Goal: Task Accomplishment & Management: Use online tool/utility

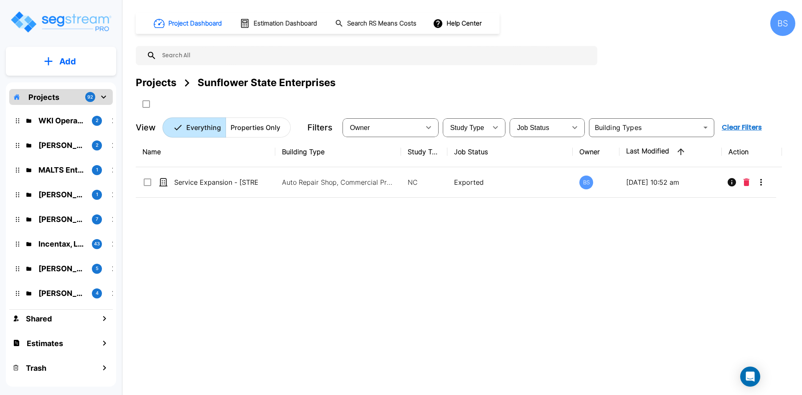
click at [152, 80] on div "Projects" at bounding box center [156, 82] width 41 height 15
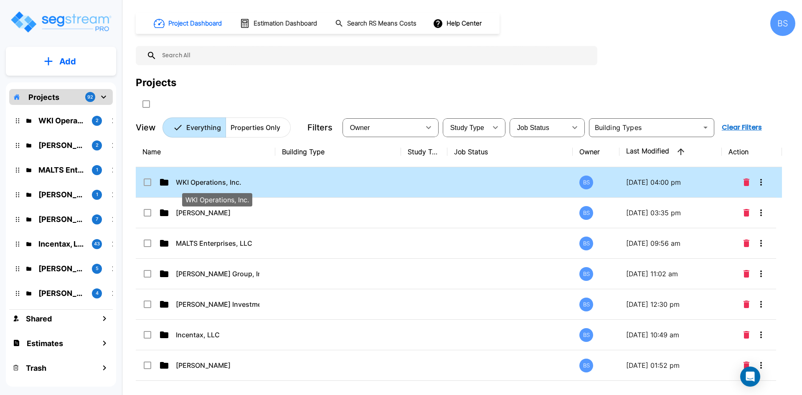
click at [216, 180] on p "WKI Operations, Inc." at bounding box center [218, 182] width 84 height 10
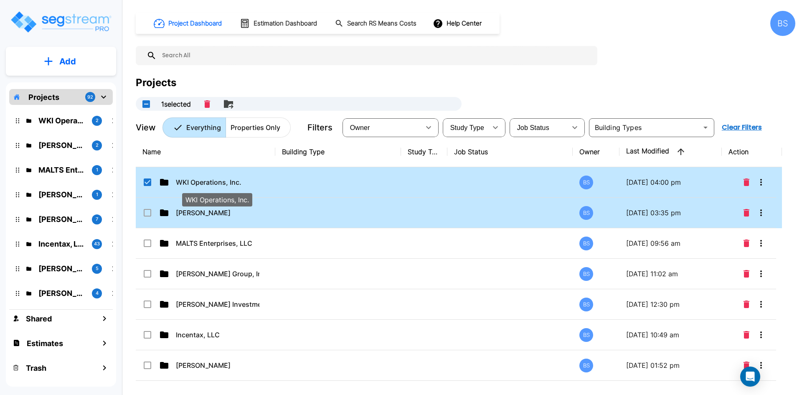
checkbox input "true"
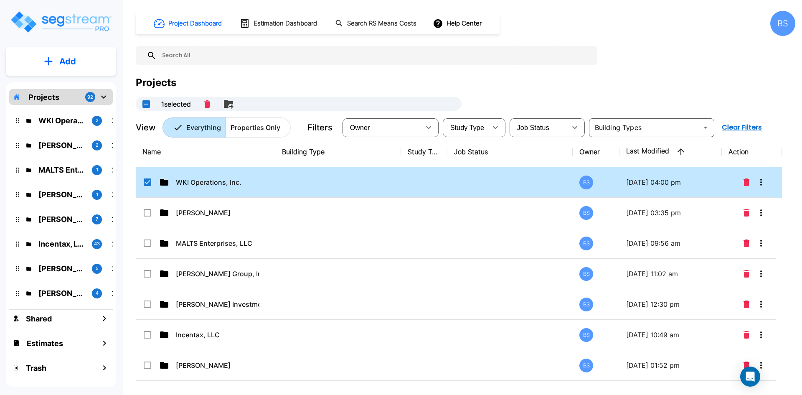
click at [338, 188] on td at bounding box center [338, 182] width 126 height 30
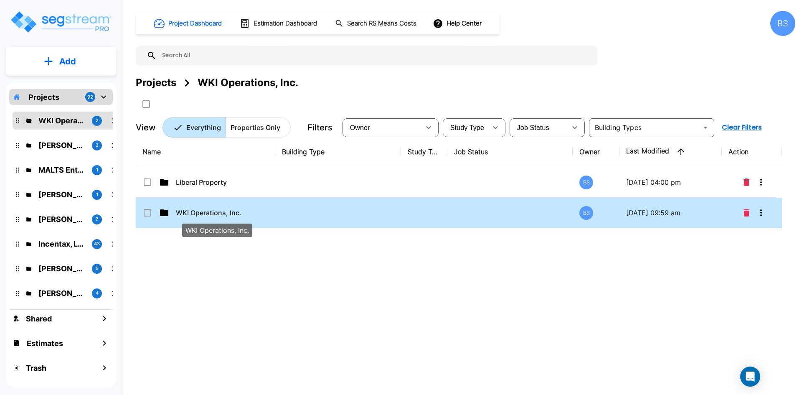
click at [222, 214] on p "WKI Operations, Inc." at bounding box center [218, 213] width 84 height 10
checkbox input "true"
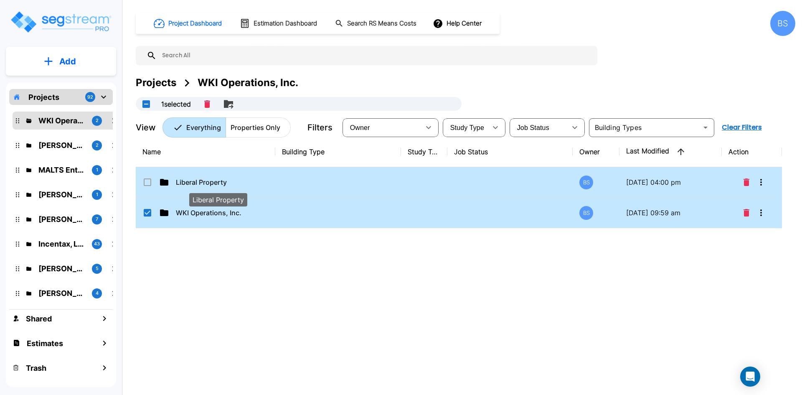
click at [227, 186] on p "Liberal Property" at bounding box center [218, 182] width 84 height 10
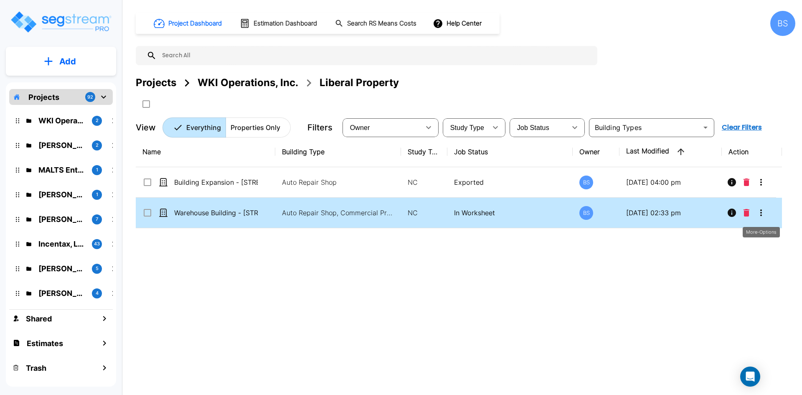
click at [760, 216] on icon "More-Options" at bounding box center [761, 213] width 10 height 10
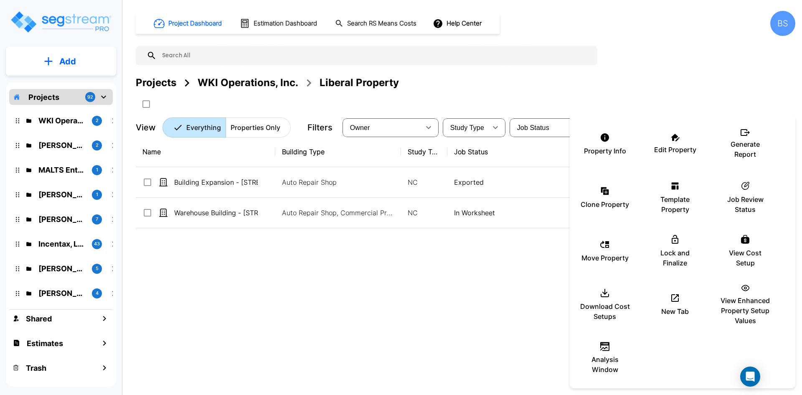
click at [379, 286] on div at bounding box center [401, 197] width 802 height 395
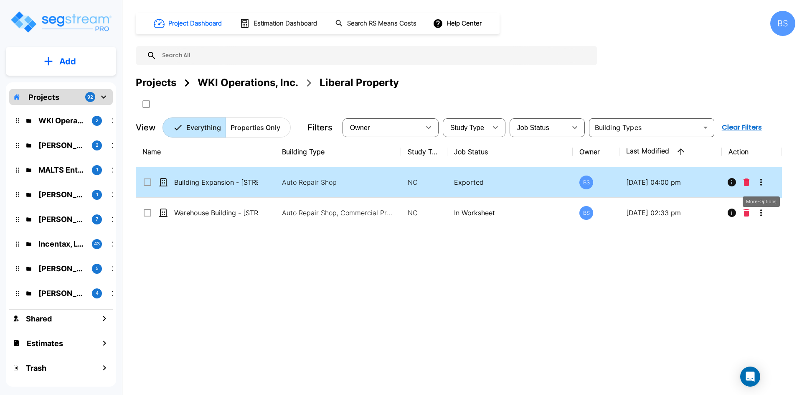
click at [760, 182] on icon "More-Options" at bounding box center [761, 182] width 10 height 10
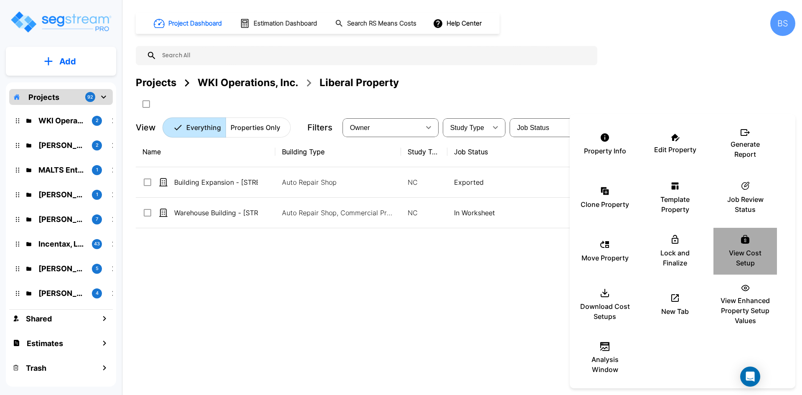
click at [734, 250] on p "View Cost Setup" at bounding box center [745, 258] width 50 height 20
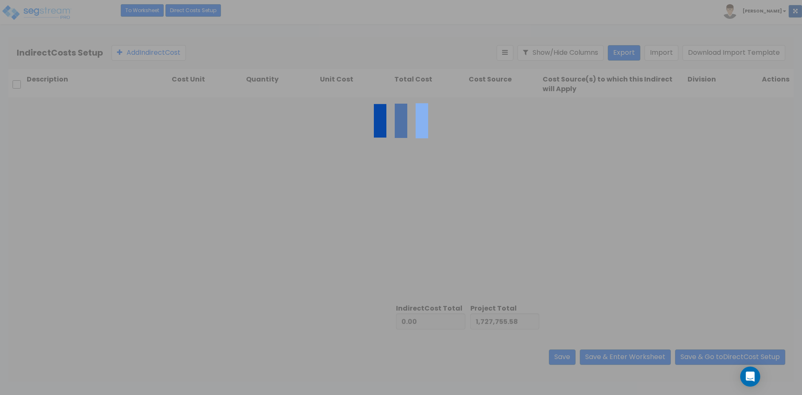
type input "640,941.93"
type input "2,368,697.51"
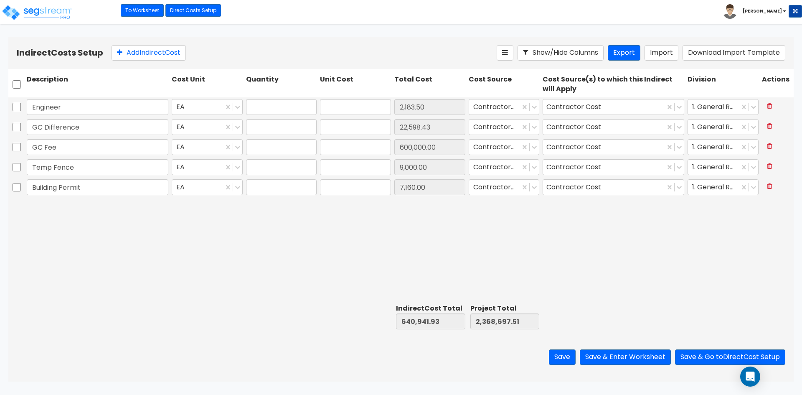
type input "1.00"
type input "2,183.50"
type input "1.00"
type input "22,598.43"
type input "1.00"
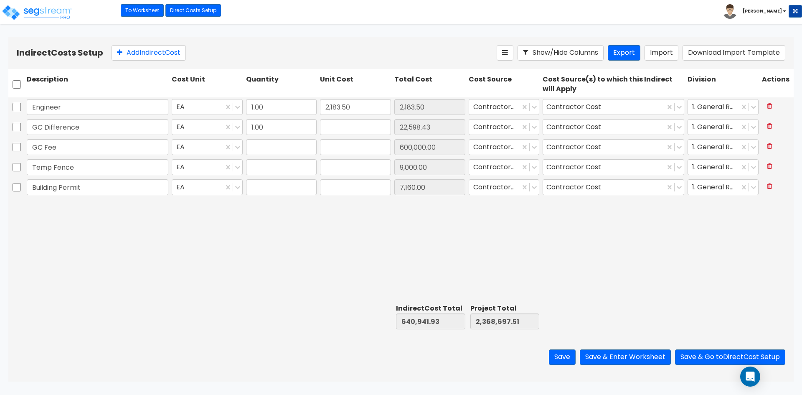
type input "600,000.00"
type input "1.00"
type input "9,000.00"
type input "1.00"
type input "7,160.00"
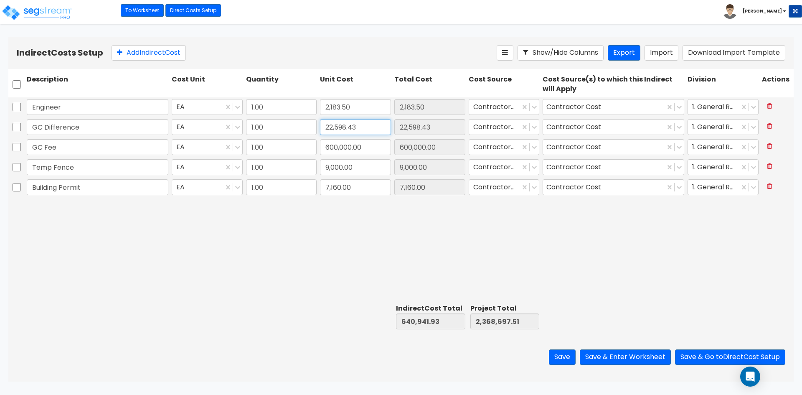
click at [376, 133] on input "22,598.43" at bounding box center [355, 127] width 71 height 16
type input "12,716.19"
type input "631,059.69"
type input "2,358,815.27"
type input "12,716.19"
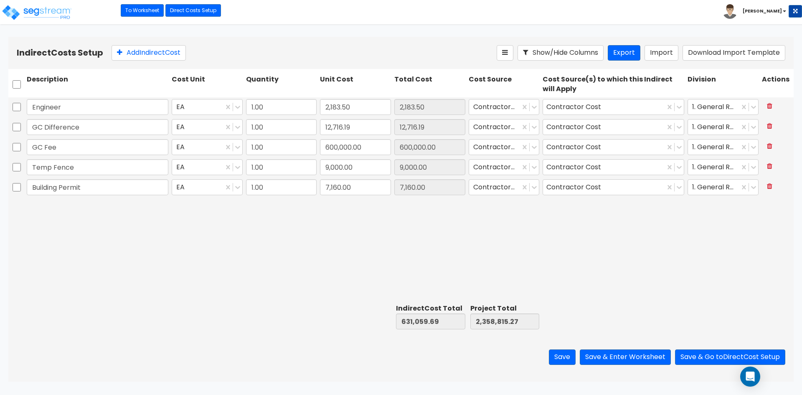
click at [315, 283] on div "Engineer EA 1.00 2,183.50 2,183.50 Contractor Cost Contractor Cost 1. General R…" at bounding box center [400, 198] width 785 height 203
click at [689, 357] on button "Save & Go to Direct Cost Setup" at bounding box center [730, 356] width 110 height 15
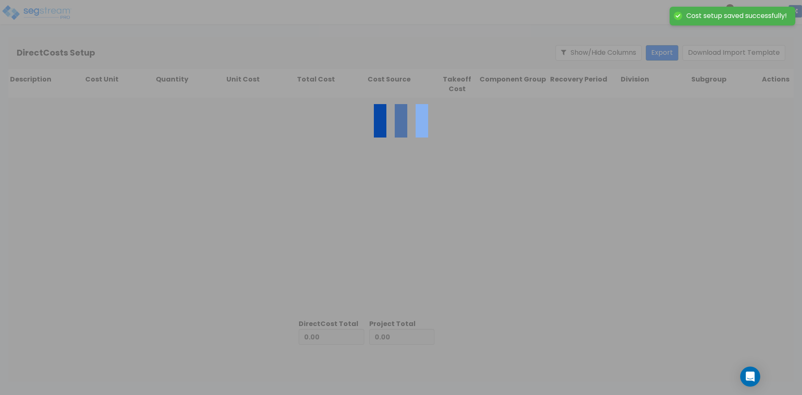
type input "631,059.69"
type input "1,727,755.58"
type input "2,358,815.27"
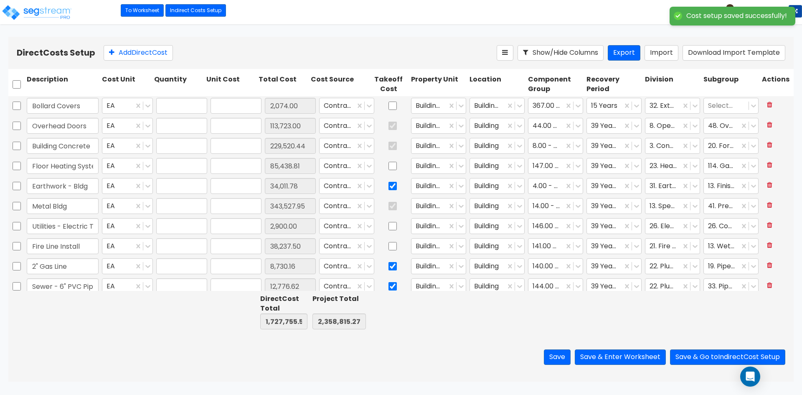
type input "1.00"
type input "2,074.00"
type input "1.00"
type input "113,723.00"
type input "1.00"
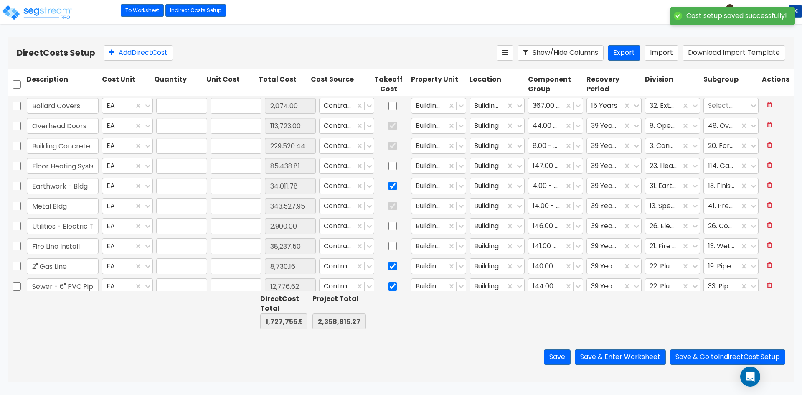
type input "229,520.44"
type input "1.00"
type input "85,438.81"
type input "1.00"
type input "34,011.78"
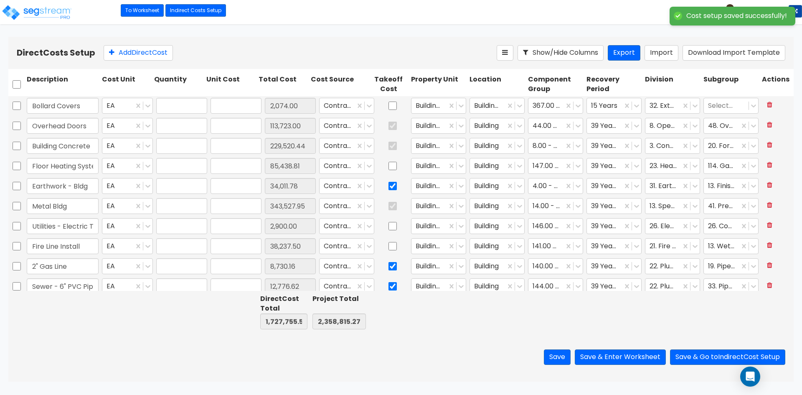
type input "1.00"
type input "343,527.95"
type input "1.00"
type input "2,900.00"
type input "1.00"
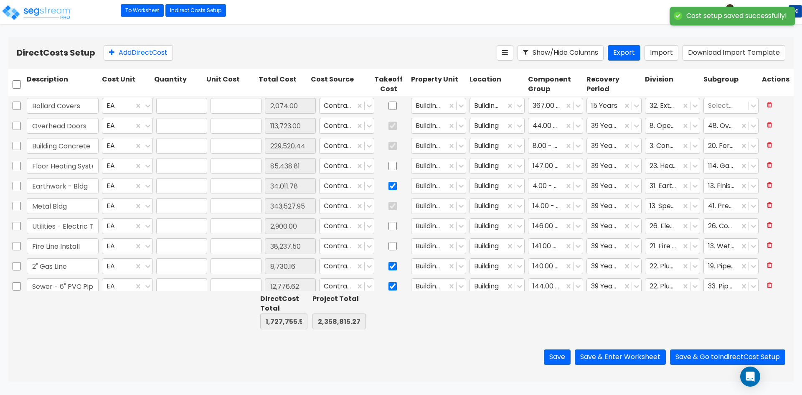
type input "38,237.50"
type input "1.00"
type input "8,730.16"
type input "1.00"
type input "12,776.62"
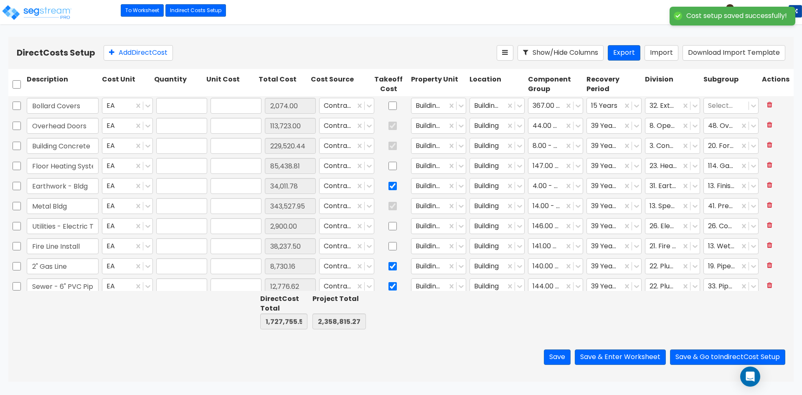
type input "1.00"
type input "39,451.59"
type input "1.00"
type input "58,757.64"
type input "1.00"
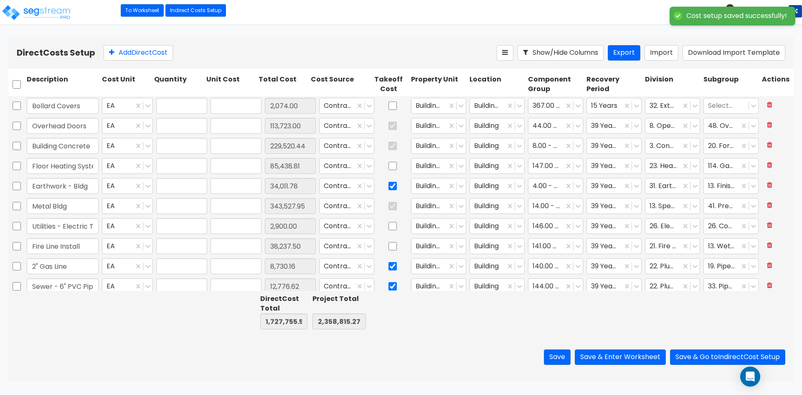
type input "38,790.00"
type input "1.00"
type input "110.00"
type input "1.00"
type input "29,025.00"
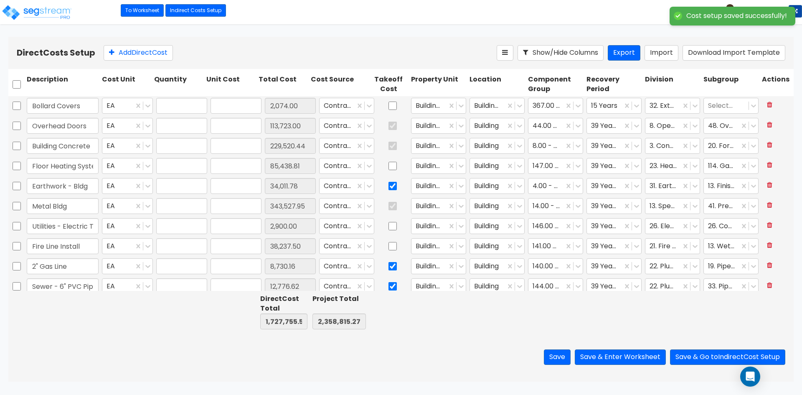
type input "1.00"
type input "179,778.00"
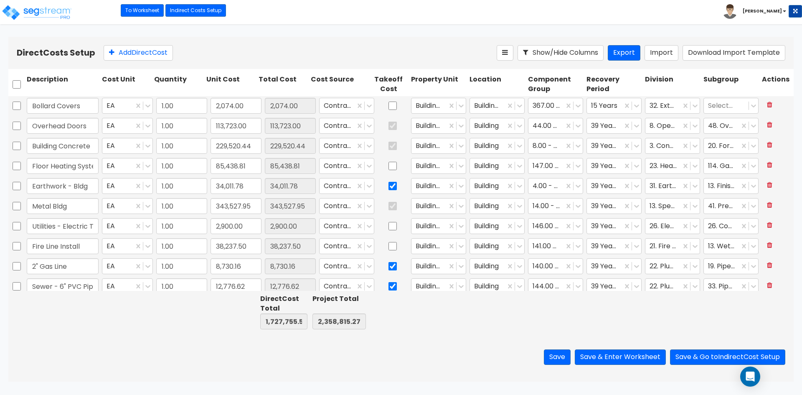
scroll to position [56, 0]
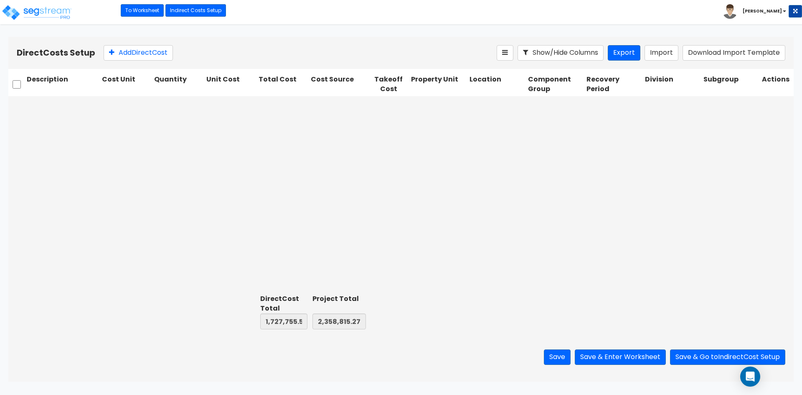
type input "1.00"
type input "16,900.00"
type input "1.00"
type input "7,825.00"
type input "1.00"
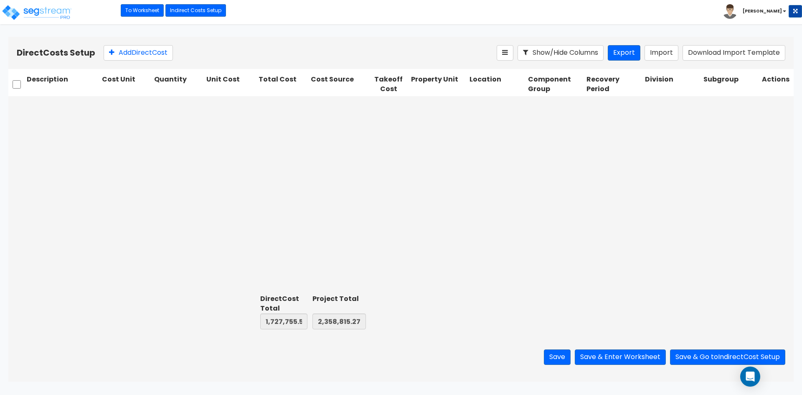
type input "3,155.75"
type input "1.00"
type input "2,589.87"
type input "1.00"
type input "25,078.48"
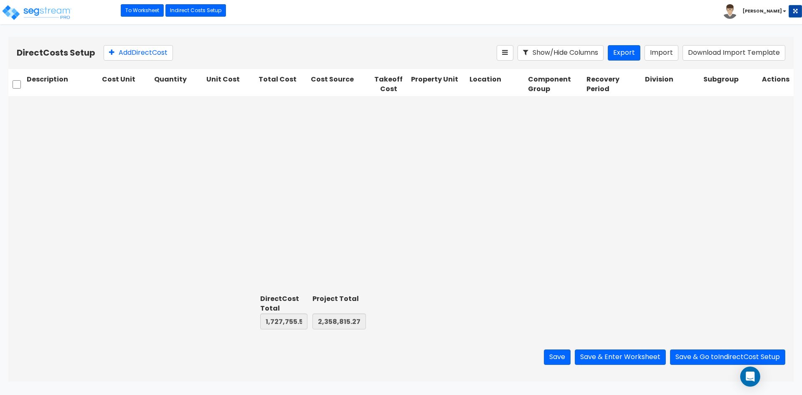
type input "1.00"
type input "1,364.00"
type input "1.00"
type input "9,325.00"
type input "1.00"
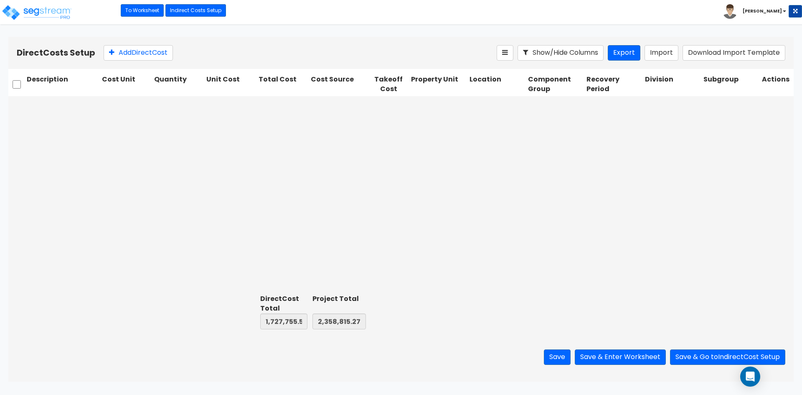
type input "87,722.81"
type input "1.00"
type input "9,334.45"
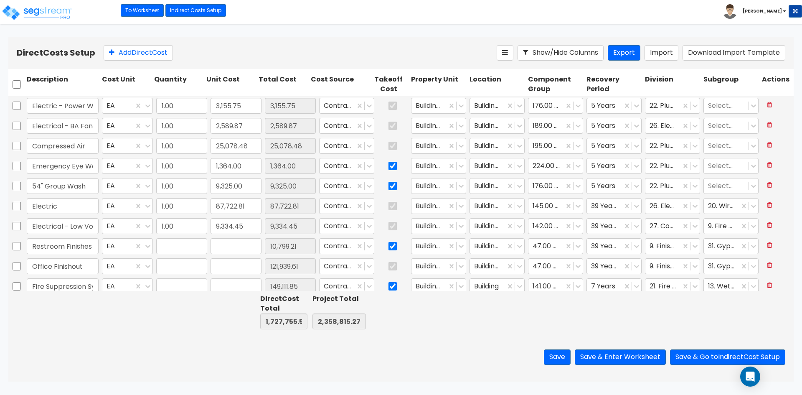
type input "1.00"
type input "10,799.21"
type input "1.00"
type input "121,939.61"
type input "1.00"
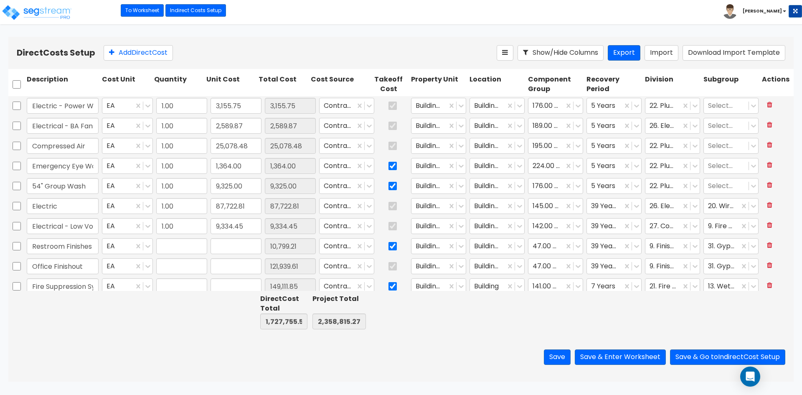
type input "149,111.85"
type input "1.00"
type input "29,025.00"
type input "1.00"
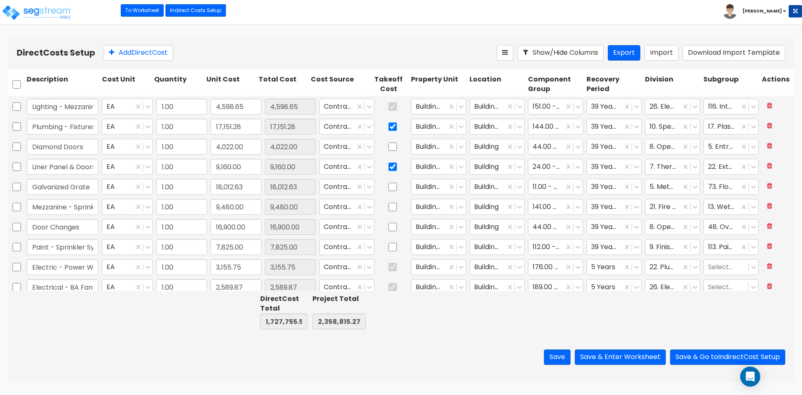
type input "10,799.21"
type input "1.00"
type input "121,939.61"
type input "1.00"
type input "149,111.85"
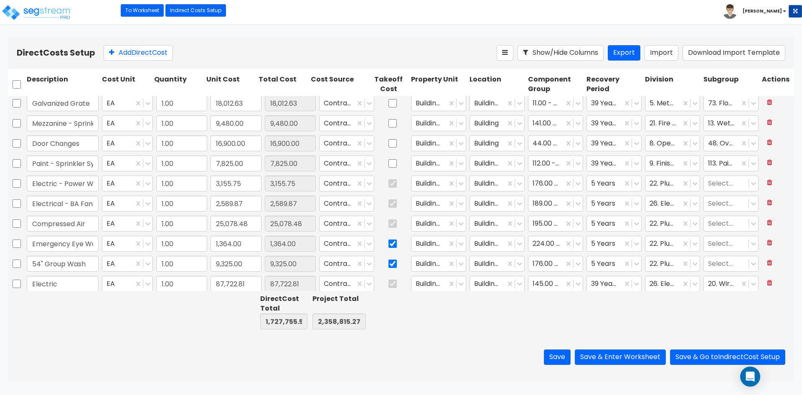
scroll to position [507, 0]
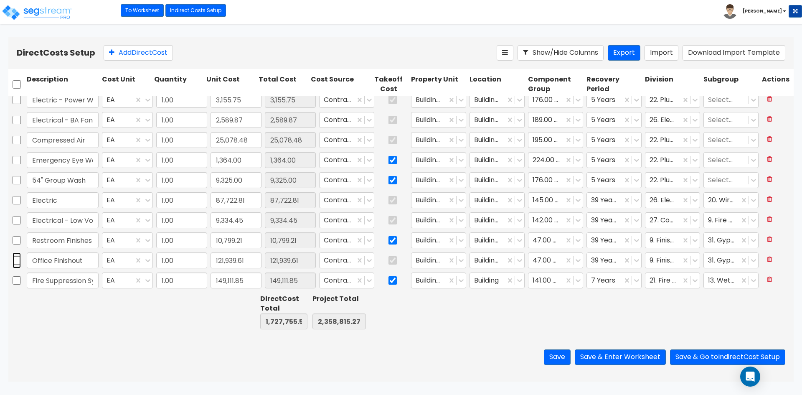
click at [17, 265] on input "checkbox" at bounding box center [17, 260] width 8 height 16
checkbox input "true"
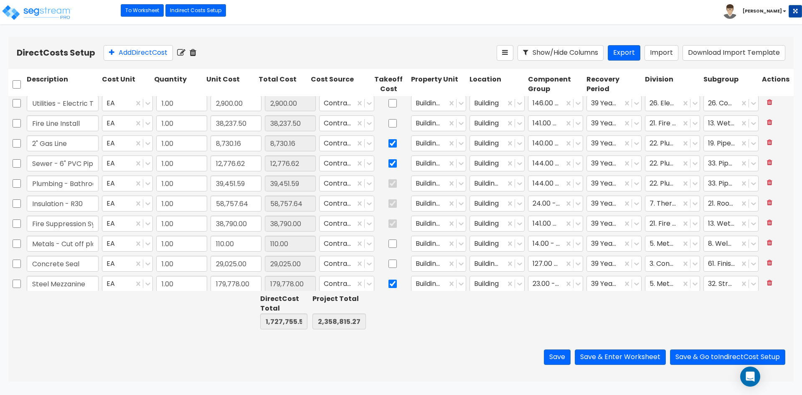
type input "1.00"
type input "85,438.81"
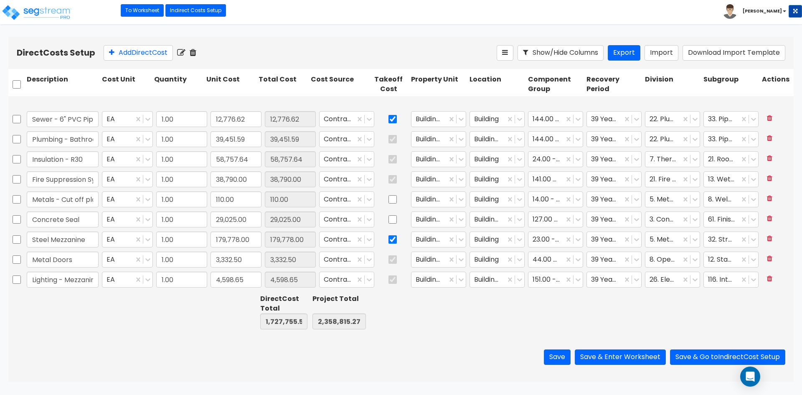
scroll to position [209, 0]
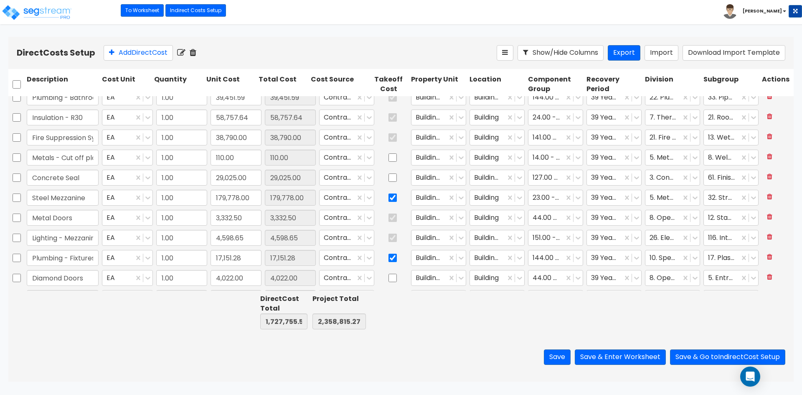
type input "1.00"
type input "3,155.75"
type input "1.00"
type input "8,730.16"
click at [246, 198] on input "179,778.00" at bounding box center [236, 198] width 51 height 16
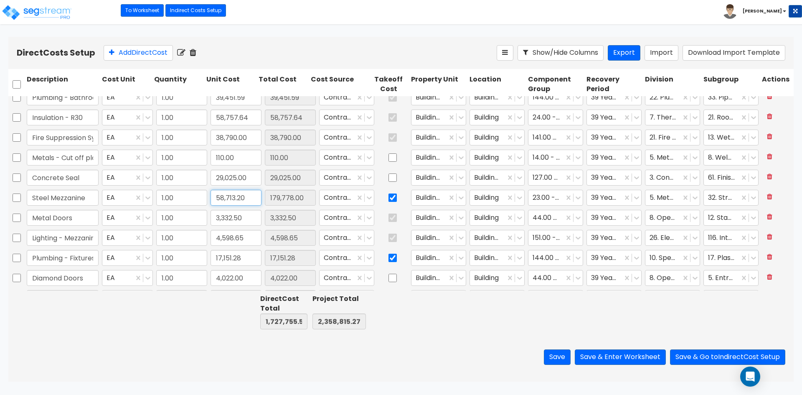
type input "58,713.20"
click at [140, 351] on div "Save Save & Enter Worksheet Save & Go to Indirect Cost Setup" at bounding box center [400, 357] width 785 height 49
type input "1,606,690.78"
type input "2,237,750.47"
type input "58,713.20"
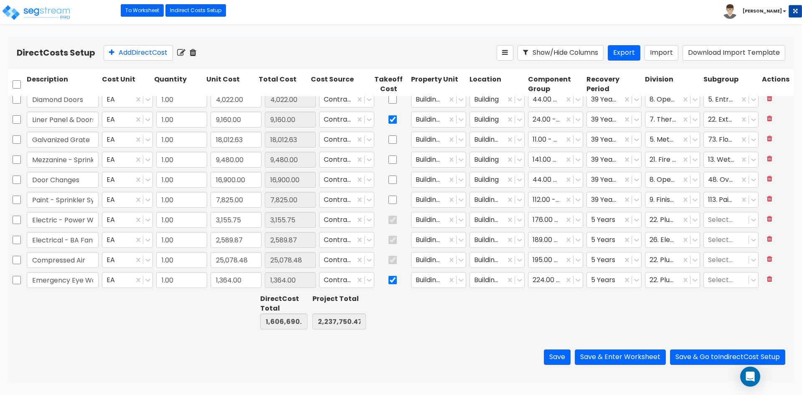
type input "1.00"
type input "9,325.00"
type input "1.00"
type input "87,722.81"
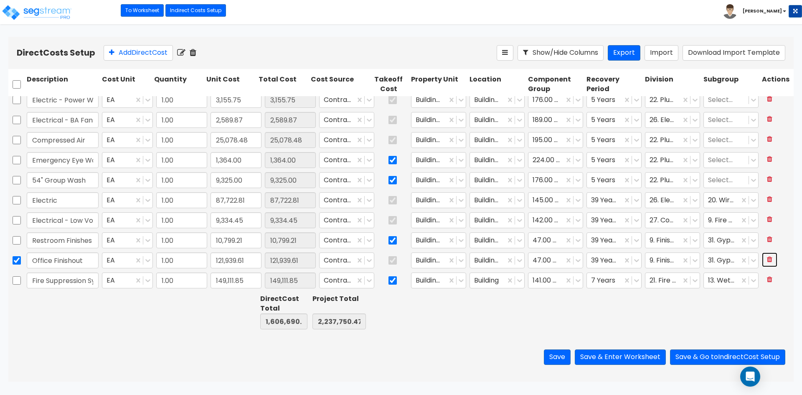
click at [762, 262] on button at bounding box center [769, 259] width 15 height 15
click at [243, 261] on input "121,939.61" at bounding box center [236, 260] width 51 height 16
type input "0"
click at [383, 326] on div at bounding box center [389, 311] width 42 height 38
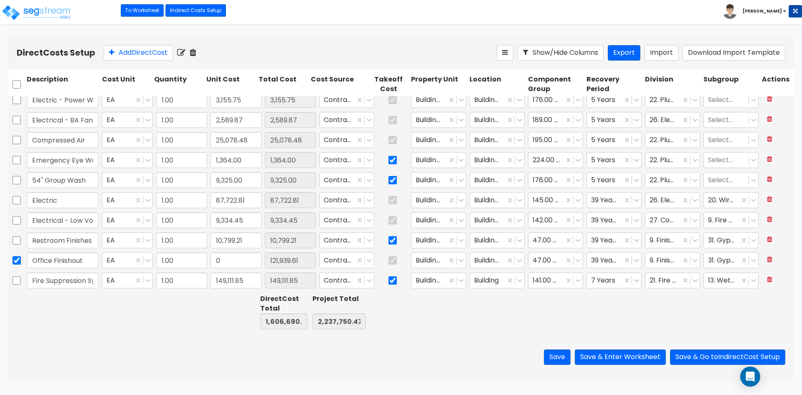
type input "1,484,751.17"
type input "2,115,810.86"
type input "0.00"
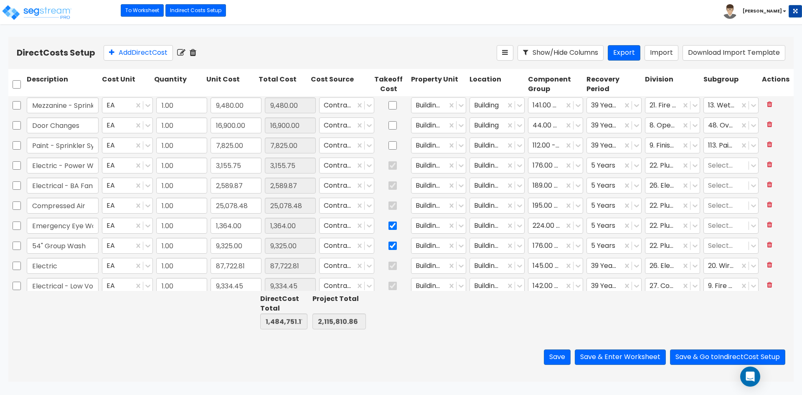
scroll to position [424, 0]
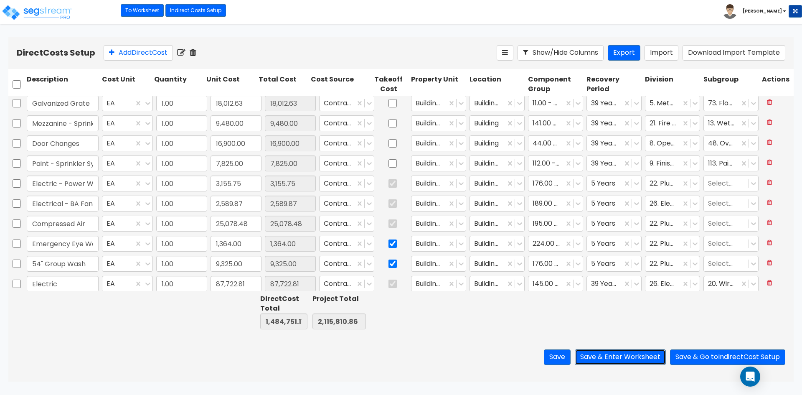
click at [636, 358] on button "Save & Enter Worksheet" at bounding box center [620, 356] width 91 height 15
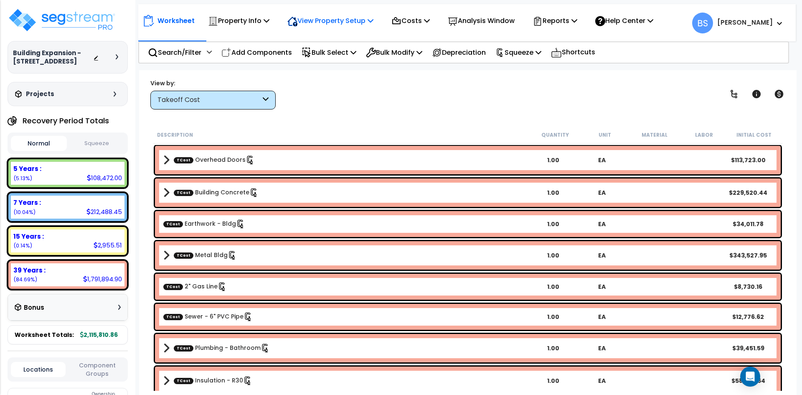
click at [353, 24] on p "View Property Setup" at bounding box center [330, 20] width 86 height 11
click at [249, 18] on p "Property Info" at bounding box center [238, 20] width 61 height 11
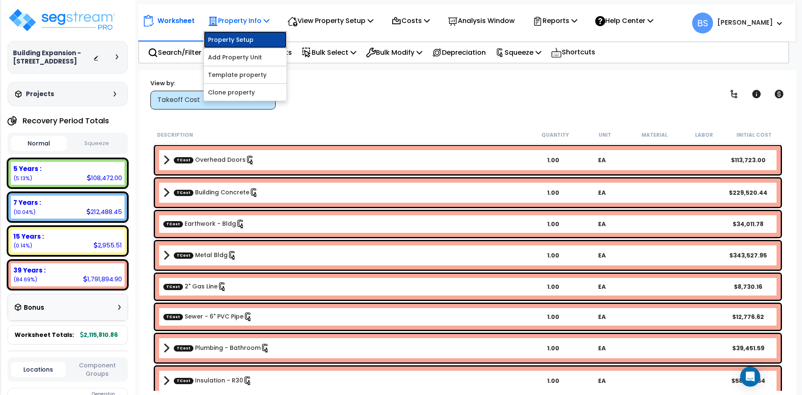
click at [230, 43] on link "Property Setup" at bounding box center [245, 39] width 83 height 17
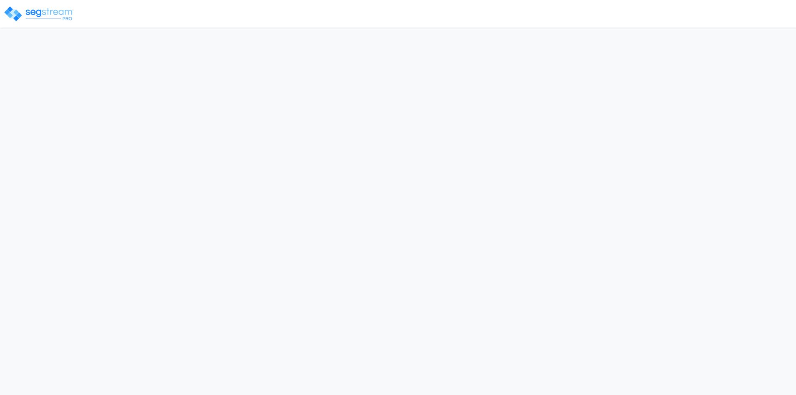
select select "2024"
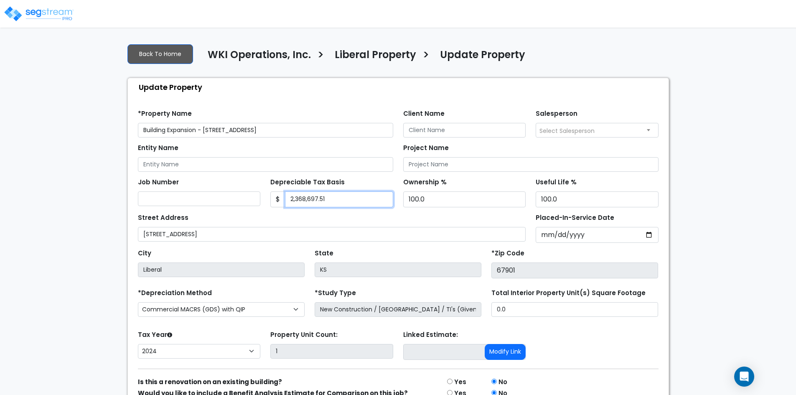
click at [368, 196] on input "2,368,697.51" at bounding box center [339, 199] width 108 height 16
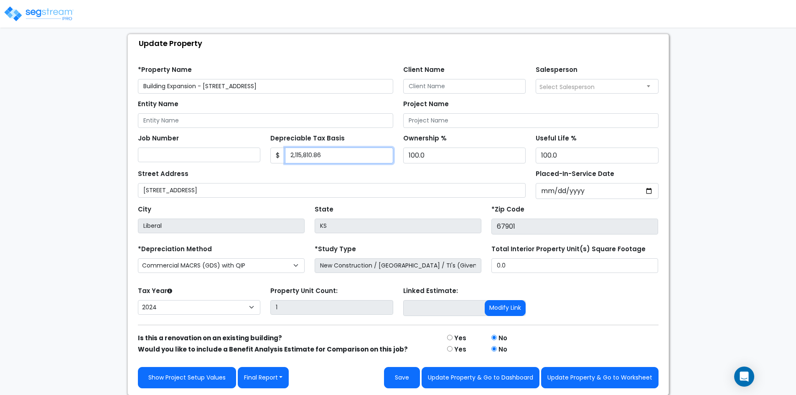
scroll to position [44, 0]
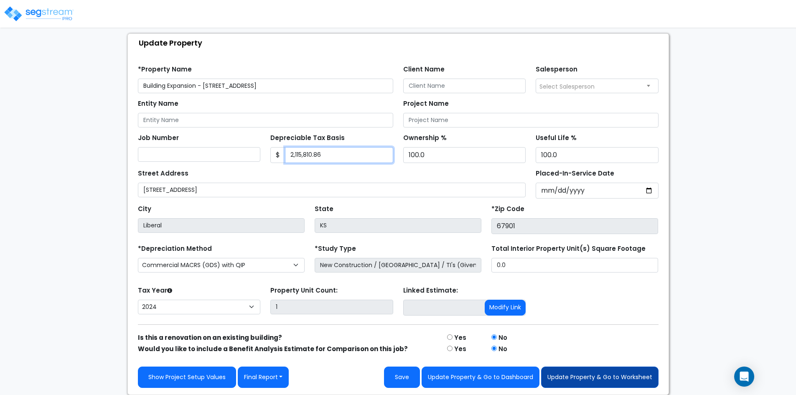
type input "2,115,810.86"
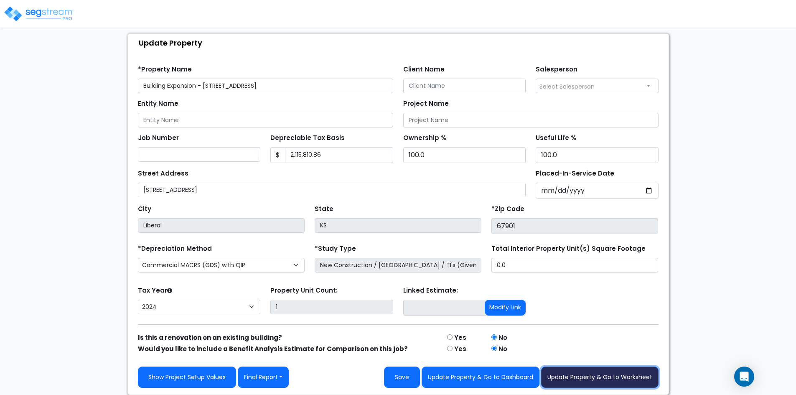
click at [586, 377] on button "Update Property & Go to Worksheet" at bounding box center [599, 376] width 117 height 21
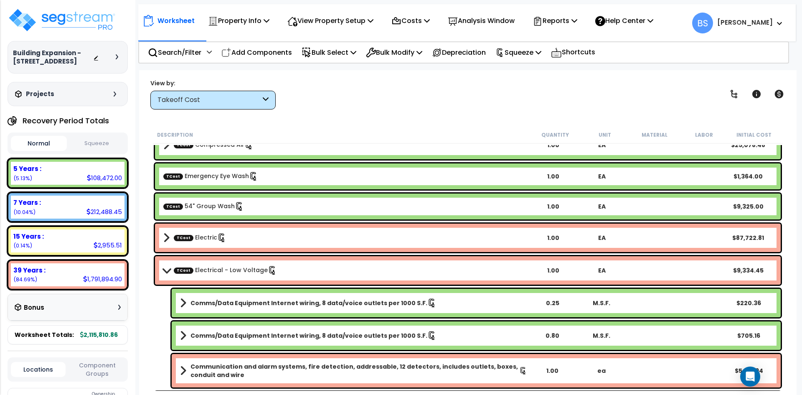
scroll to position [668, 0]
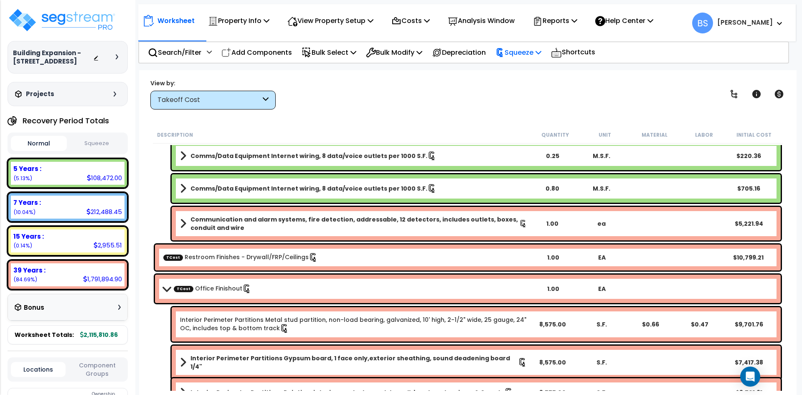
click at [526, 53] on p "Squeeze" at bounding box center [518, 52] width 46 height 11
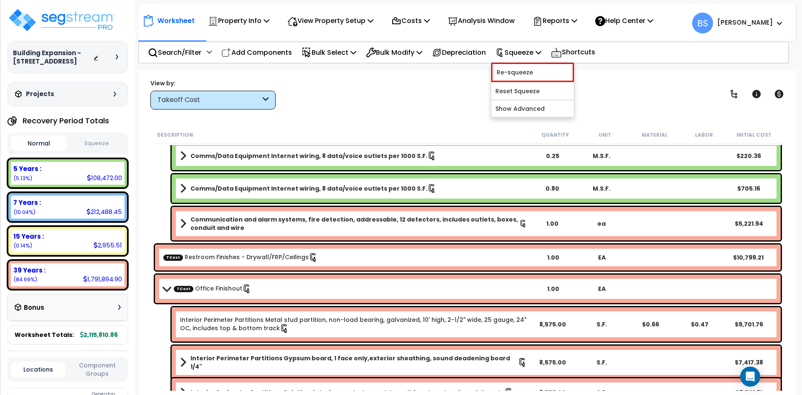
click at [378, 117] on div "Worksheet Property Info Property Setup Add Property Unit Template property Clon…" at bounding box center [468, 267] width 658 height 395
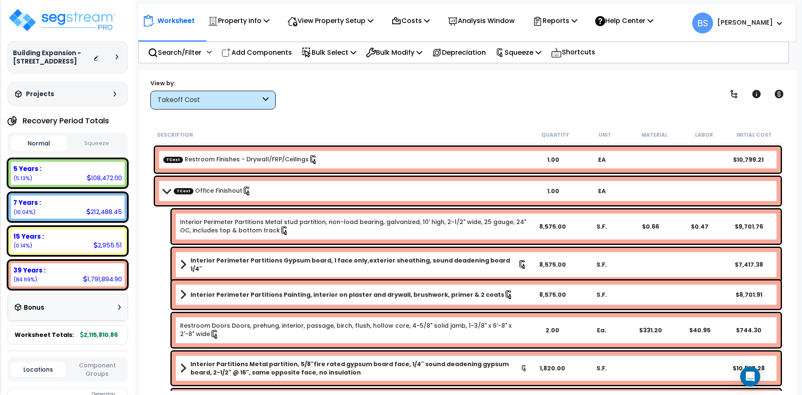
scroll to position [723, 0]
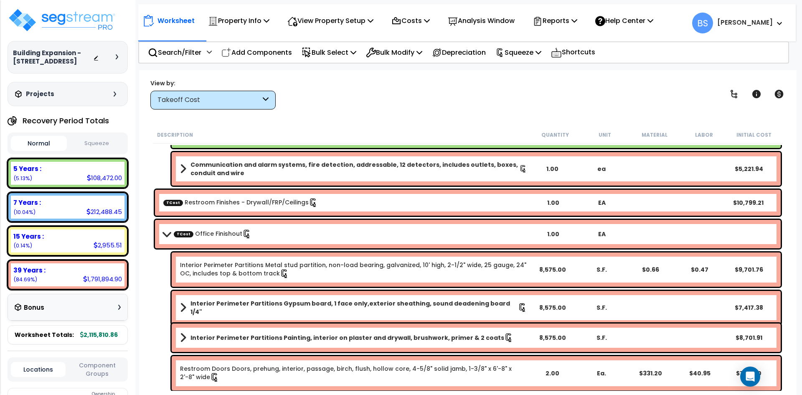
click at [208, 231] on link "TCost Office Finishout" at bounding box center [213, 233] width 78 height 9
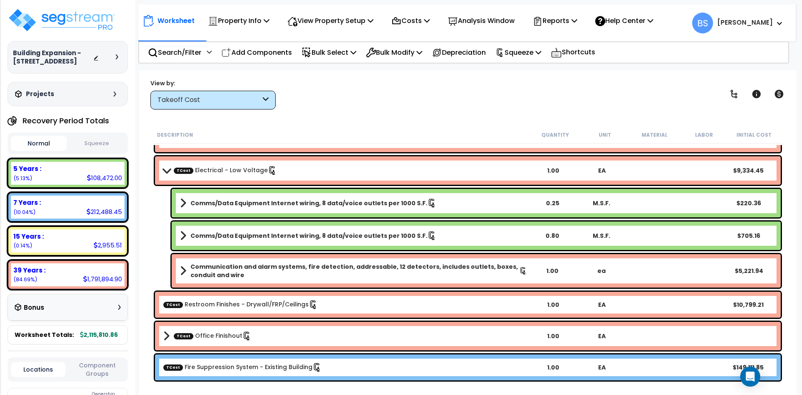
scroll to position [621, 0]
click at [234, 342] on div "TCost Office Finishout 1.00 EA" at bounding box center [468, 336] width 626 height 28
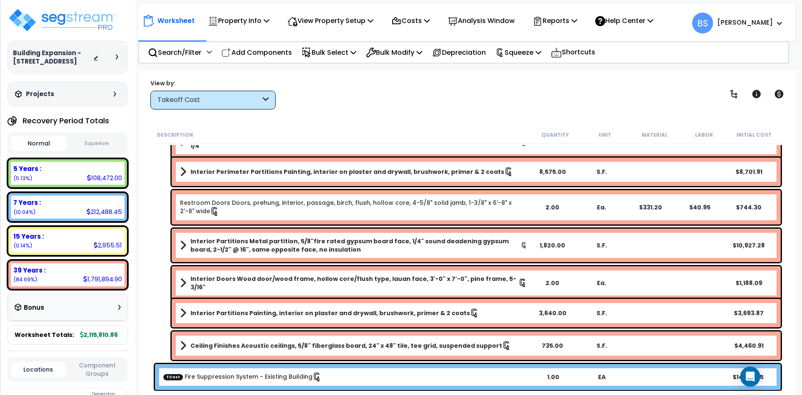
scroll to position [890, 0]
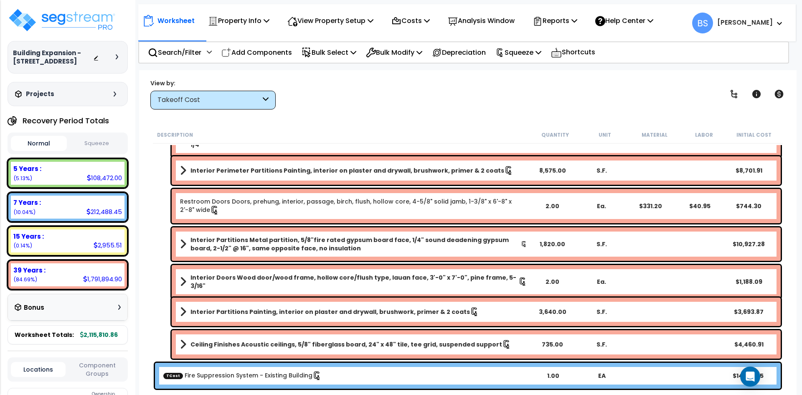
click at [210, 347] on b "Ceiling Finishes Acoustic ceilings, 5/8" fiberglass board, 24" x 48" tile, tee …" at bounding box center [347, 344] width 312 height 8
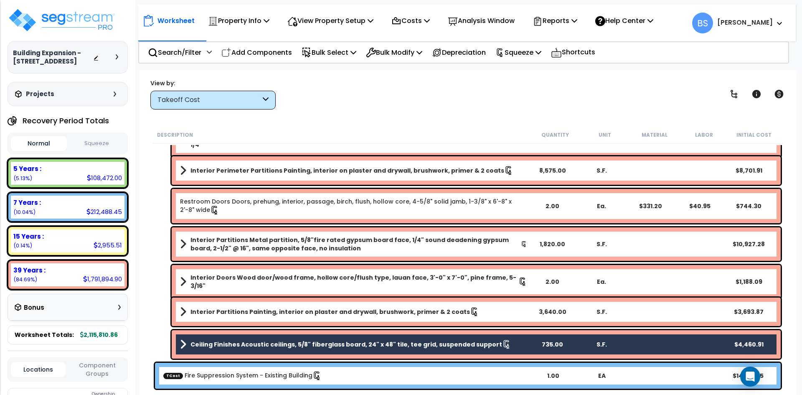
click at [219, 313] on b "Interior Partitions Painting, interior on plaster and drywall, brushwork, prime…" at bounding box center [330, 311] width 279 height 8
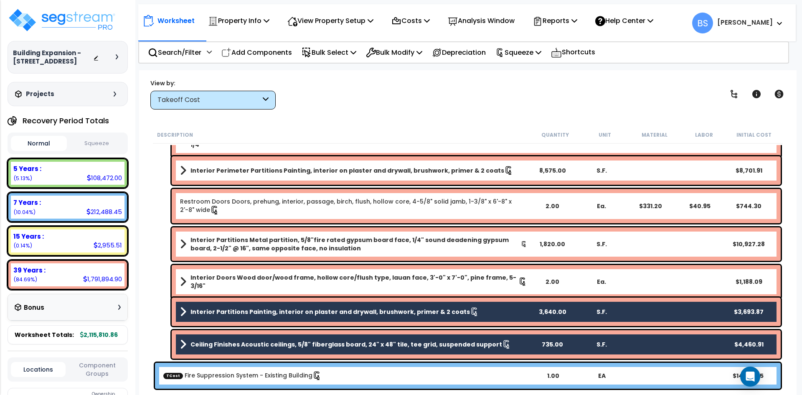
click at [223, 284] on link "Interior Doors Wood door/wood frame, hollow core/flush type, lauan face, 3'-0" …" at bounding box center [353, 281] width 347 height 17
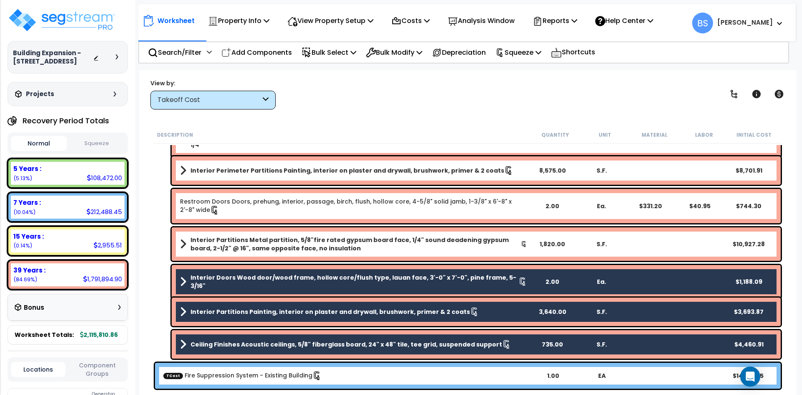
click at [226, 240] on b "Interior Partitions Metal partition, 5/8"fire rated gypsum board face, 1/4" sou…" at bounding box center [356, 244] width 330 height 17
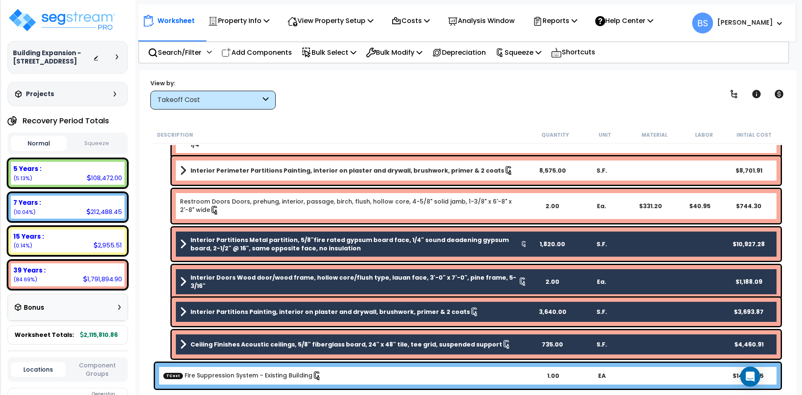
click at [230, 201] on link "Restroom Doors Doors, prehung, interior, passage, birch, flush, hollow core, 4-…" at bounding box center [353, 206] width 347 height 18
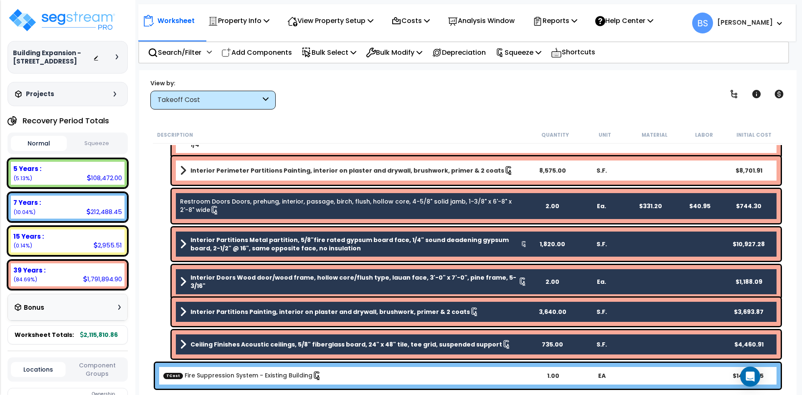
click at [238, 174] on b "Interior Perimeter Partitions Painting, interior on plaster and drywall, brushw…" at bounding box center [348, 170] width 314 height 8
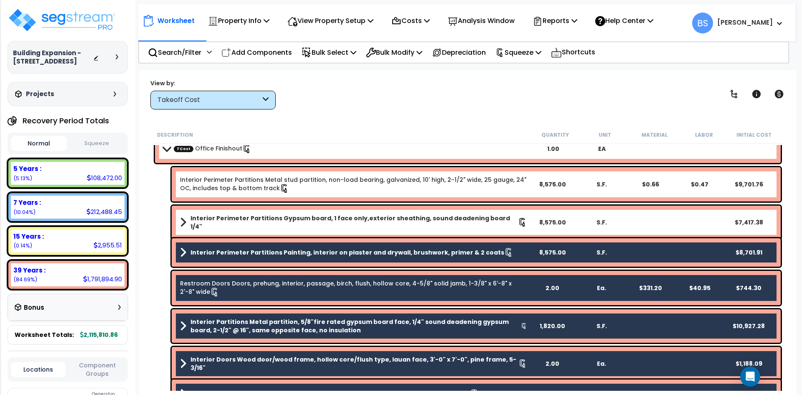
scroll to position [807, 0]
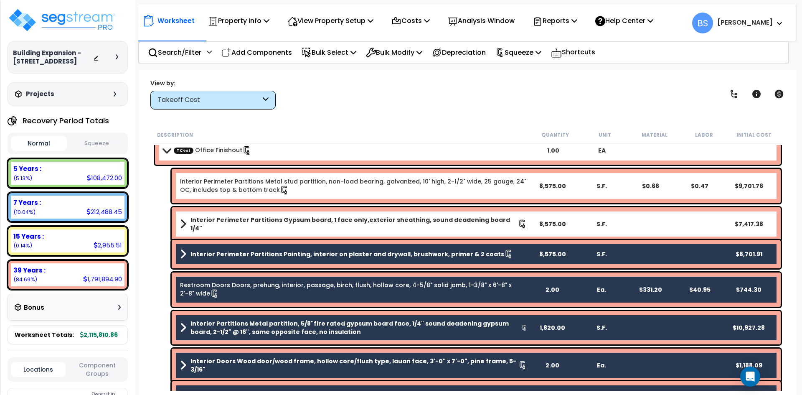
click at [220, 223] on b "Interior Perimeter Partitions Gypsum board, 1 face only,exterior sheathing, sou…" at bounding box center [355, 224] width 328 height 17
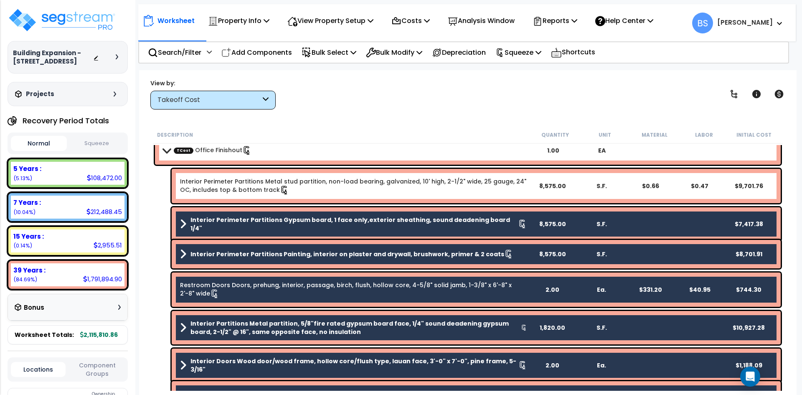
click at [228, 178] on link "Interior Perimeter Partitions Metal stud partition, non-load bearing, galvanize…" at bounding box center [353, 186] width 347 height 18
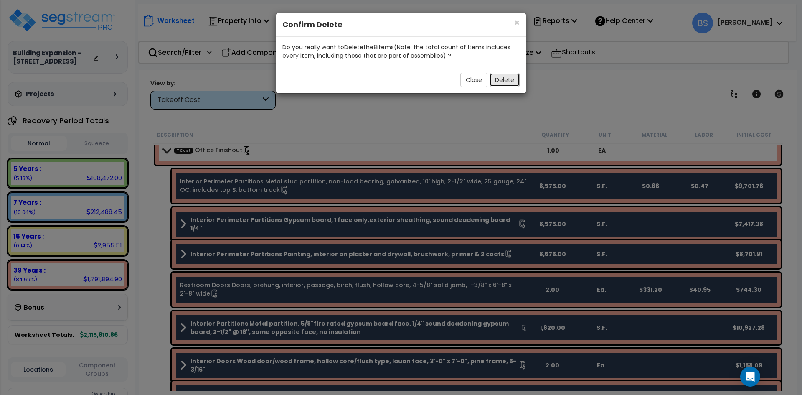
click at [508, 81] on button "Delete" at bounding box center [505, 80] width 30 height 14
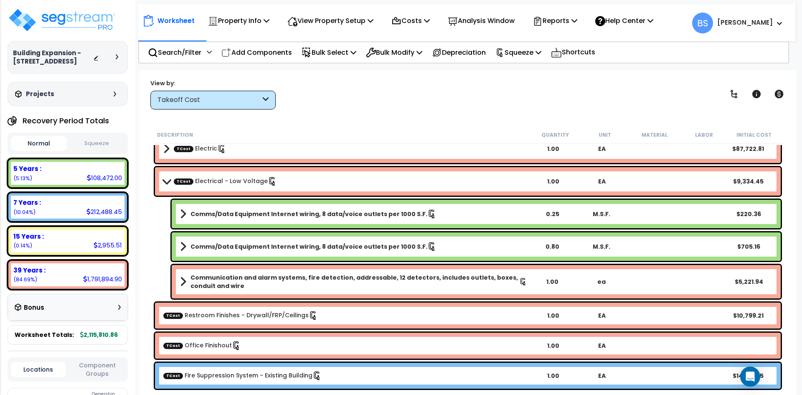
scroll to position [610, 0]
click at [206, 349] on link "TCost Office Finishout" at bounding box center [202, 345] width 78 height 9
click at [206, 346] on link "TCost Office Finishout" at bounding box center [202, 345] width 78 height 9
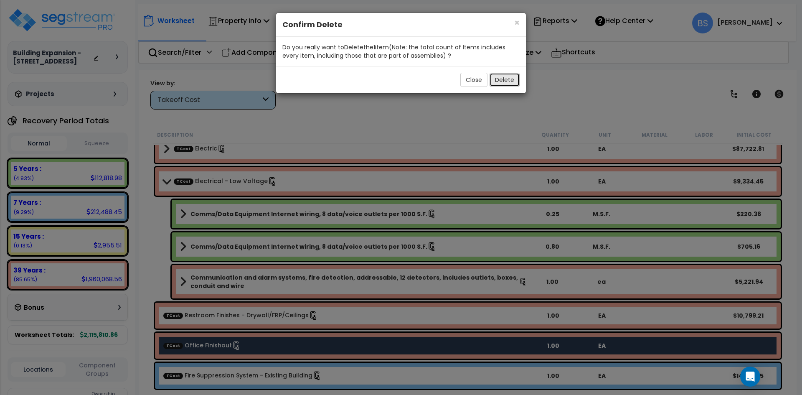
click at [509, 79] on button "Delete" at bounding box center [505, 80] width 30 height 14
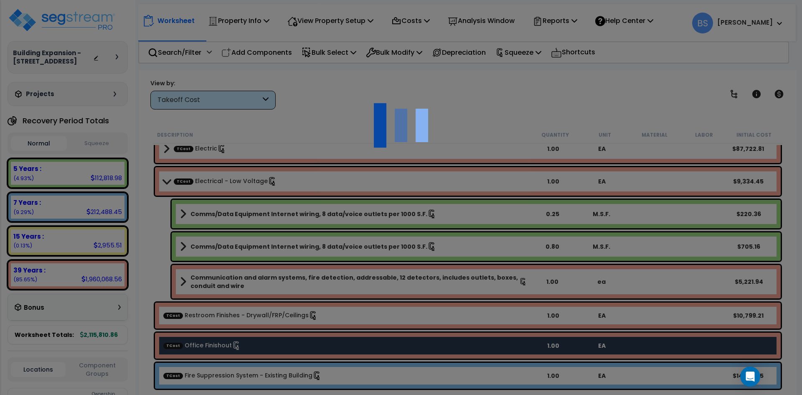
scroll to position [580, 0]
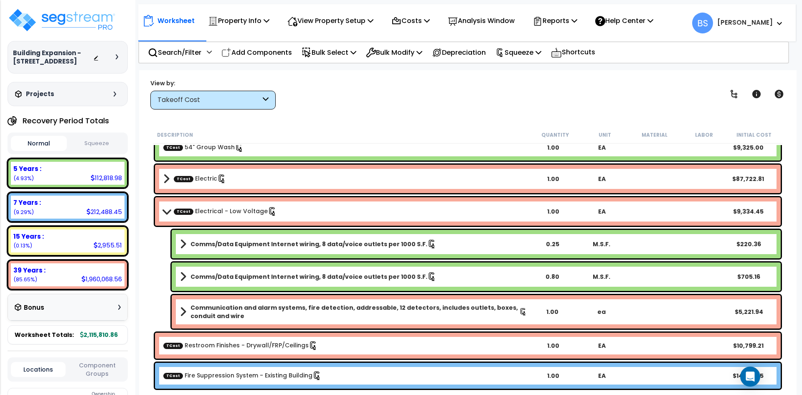
click at [472, 114] on div "Worksheet Property Info Property Setup Add Property Unit Template property Clon…" at bounding box center [468, 267] width 658 height 395
click at [541, 52] on p "Squeeze" at bounding box center [518, 52] width 46 height 11
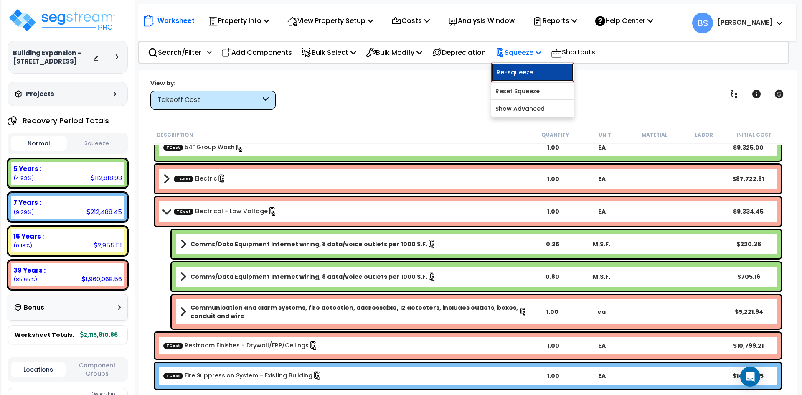
click at [540, 70] on link "Re-squeeze" at bounding box center [532, 72] width 83 height 19
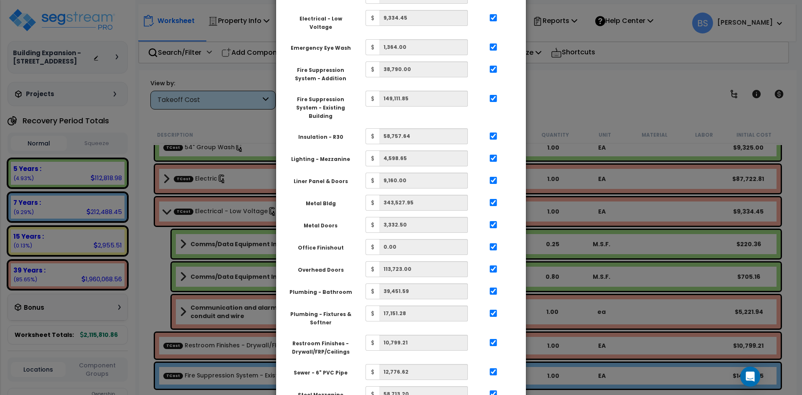
scroll to position [277, 0]
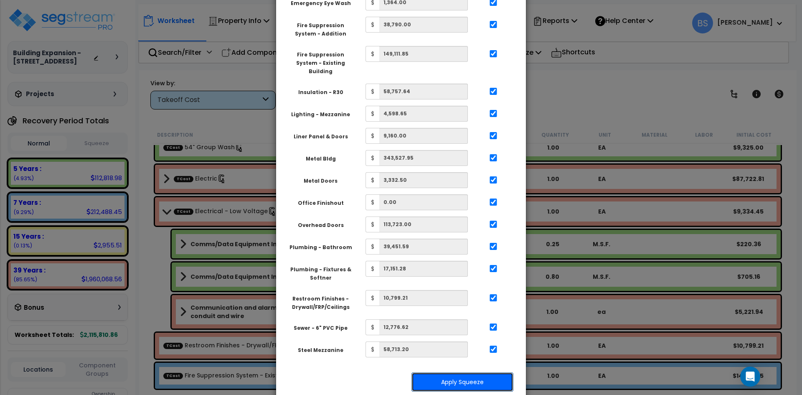
click at [441, 372] on button "Apply Squeeze" at bounding box center [462, 381] width 102 height 19
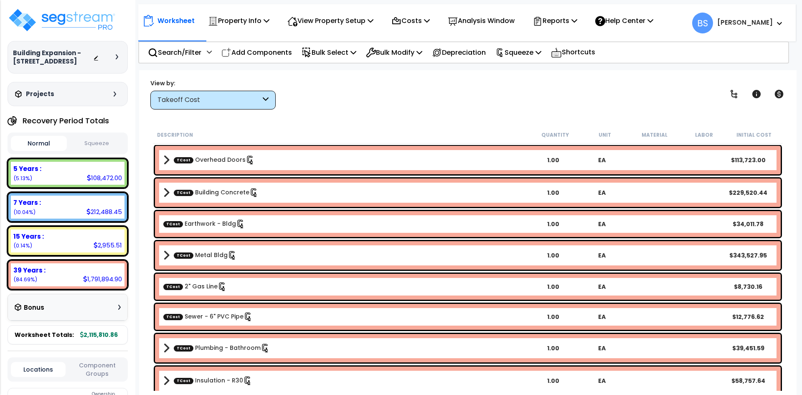
scroll to position [37, 0]
click at [101, 151] on button "Squeeze" at bounding box center [97, 143] width 56 height 15
click at [564, 27] on div "Reports" at bounding box center [555, 21] width 45 height 20
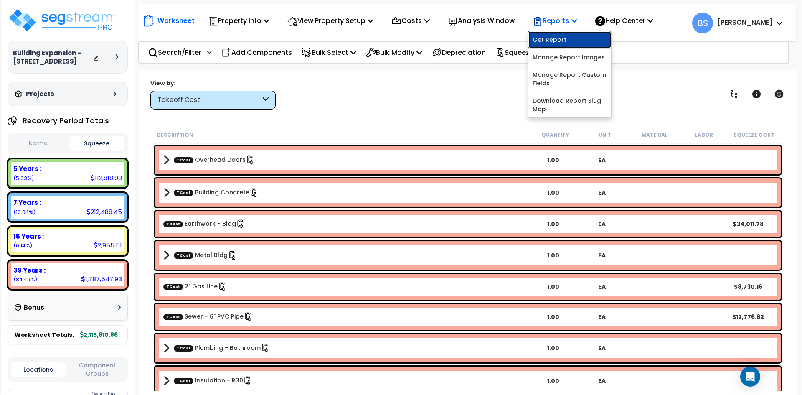
click at [561, 44] on link "Get Report" at bounding box center [569, 39] width 83 height 17
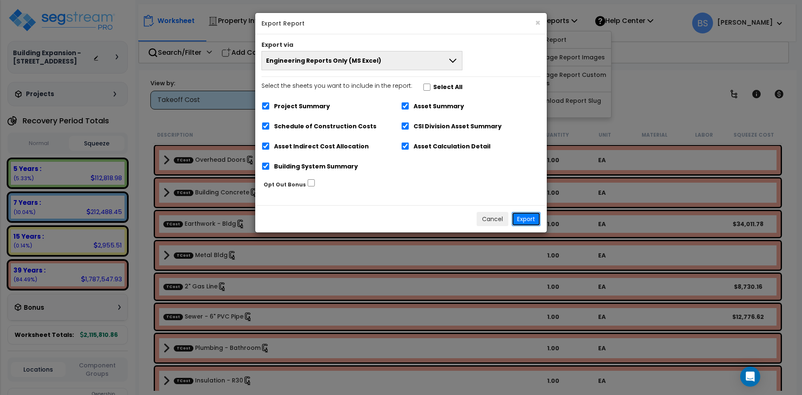
click at [530, 216] on button "Export" at bounding box center [526, 219] width 29 height 14
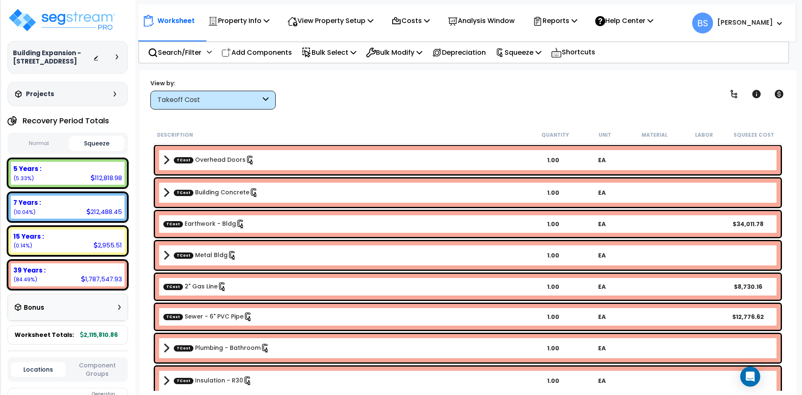
scroll to position [0, 0]
click at [63, 15] on img at bounding box center [62, 20] width 109 height 25
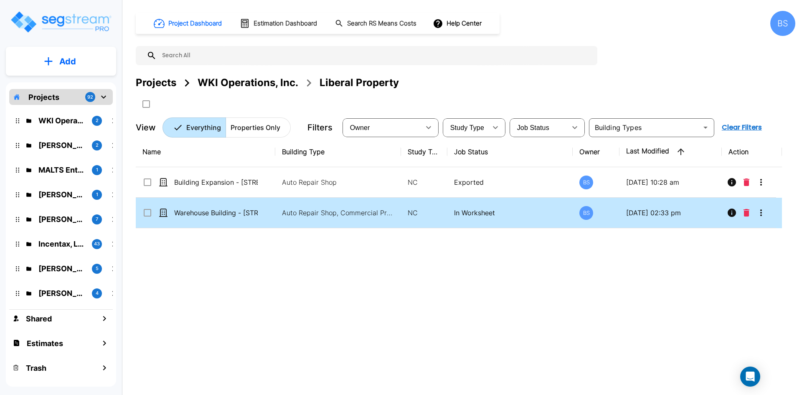
drag, startPoint x: 383, startPoint y: 290, endPoint x: 250, endPoint y: 224, distance: 148.2
click at [383, 290] on div "Name Building Type Study Type Job Status Owner Last Modified Action Building Ex…" at bounding box center [459, 259] width 646 height 245
click at [764, 211] on icon "More-Options" at bounding box center [761, 213] width 10 height 10
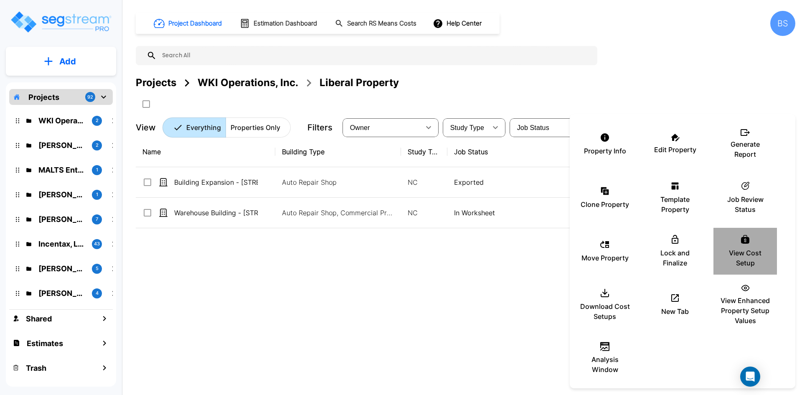
click at [732, 260] on p "View Cost Setup" at bounding box center [745, 258] width 50 height 20
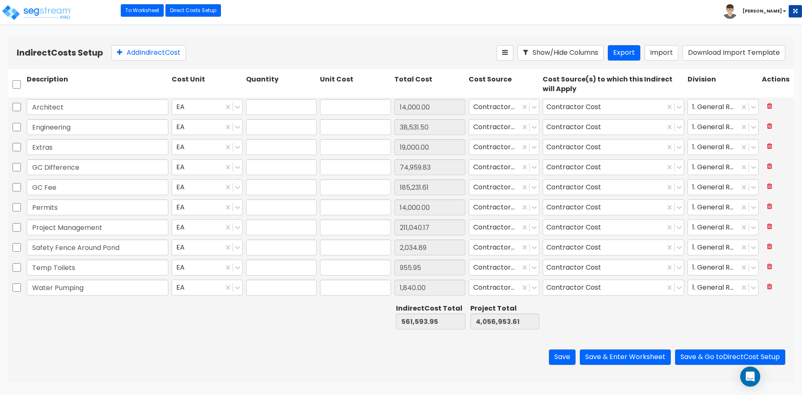
type input "1.00"
type input "14,000.00"
type input "1.00"
type input "38,531.50"
type input "1.00"
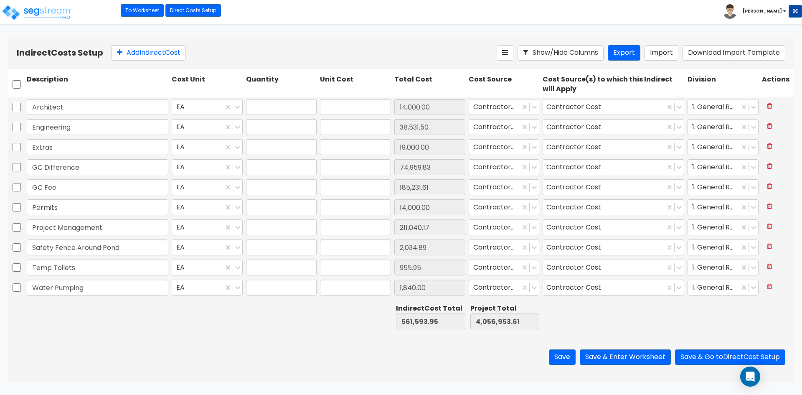
type input "19,000.00"
type input "1.00"
type input "74,959.83"
type input "1.00"
type input "185,231.61"
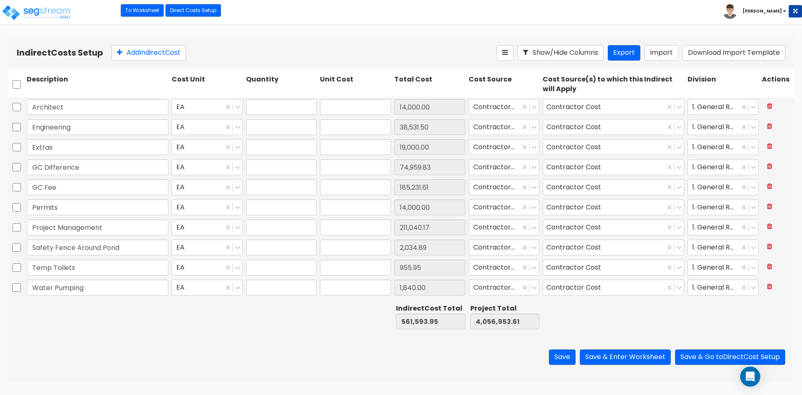
type input "1.00"
type input "14,000.00"
type input "1.00"
type input "211,040.17"
type input "1.00"
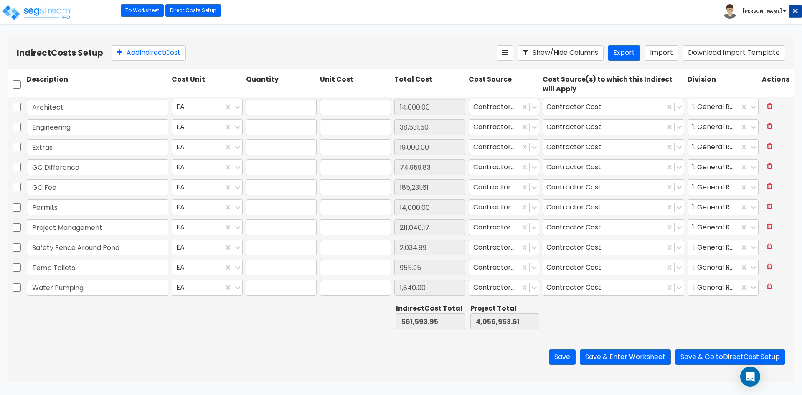
type input "2,034.89"
type input "1.00"
type input "955.95"
type input "1.00"
type input "1,840.00"
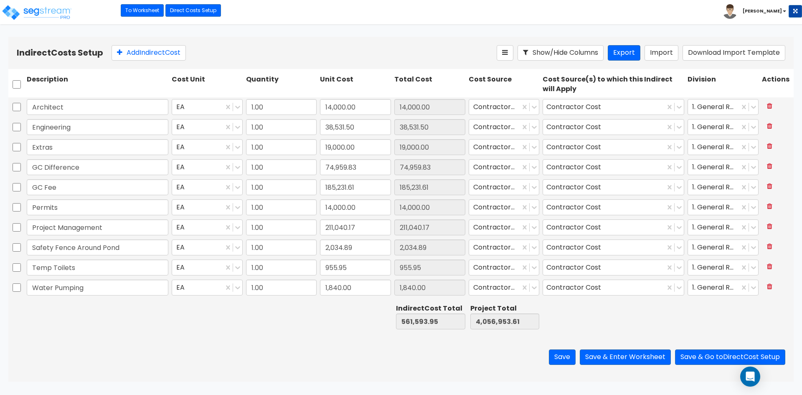
click at [303, 343] on div "Save Save & Enter Worksheet Save & Go to Direct Cost Setup" at bounding box center [400, 357] width 785 height 49
click at [372, 166] on input "74,959.83" at bounding box center [355, 167] width 71 height 16
type input "8,027.66"
click at [312, 335] on div "Save Save & Enter Worksheet Save & Go to Direct Cost Setup" at bounding box center [400, 357] width 785 height 49
type input "8,027.66"
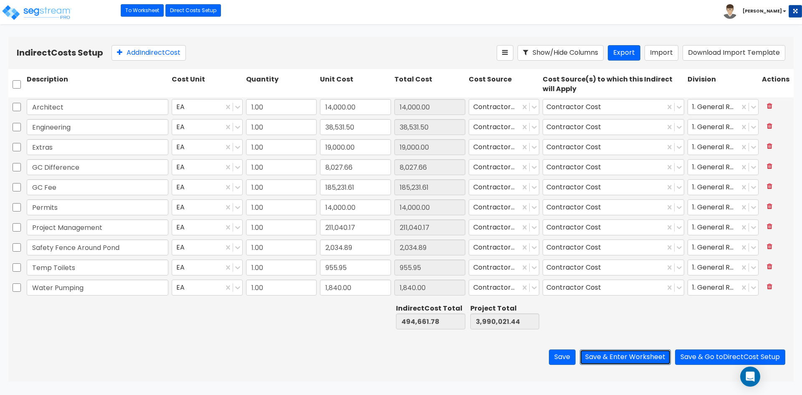
click at [612, 359] on button "Save & Enter Worksheet" at bounding box center [625, 356] width 91 height 15
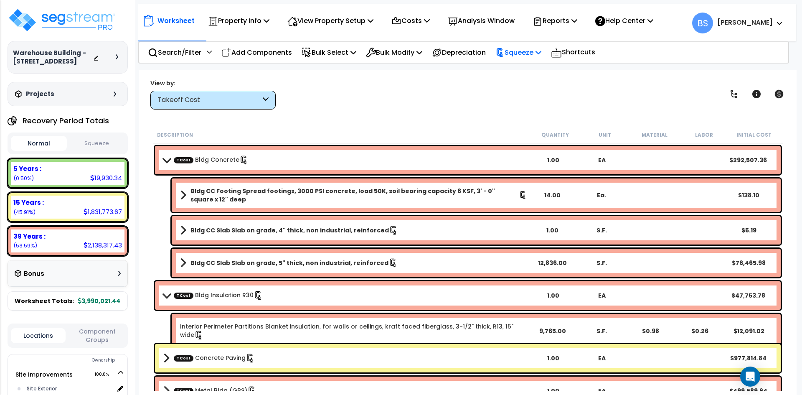
click at [531, 53] on p "Squeeze" at bounding box center [518, 52] width 46 height 11
click at [526, 65] on link "Re-squeeze" at bounding box center [532, 71] width 83 height 17
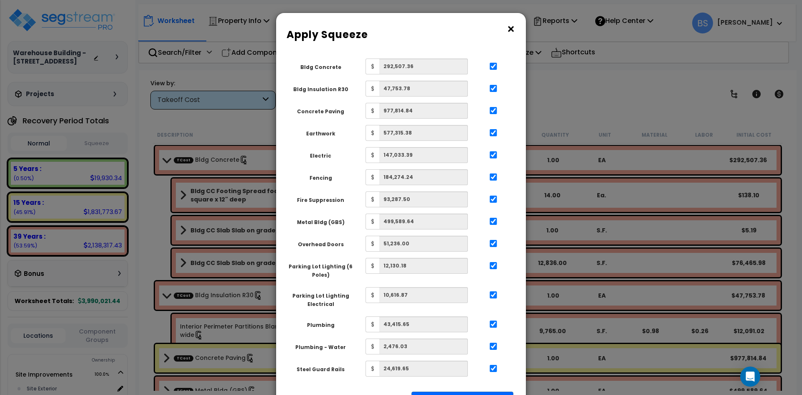
scroll to position [42, 0]
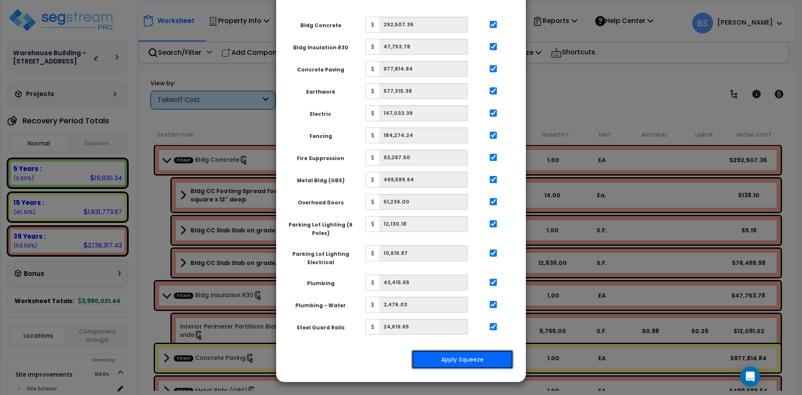
click at [472, 358] on button "Apply Squeeze" at bounding box center [462, 359] width 102 height 19
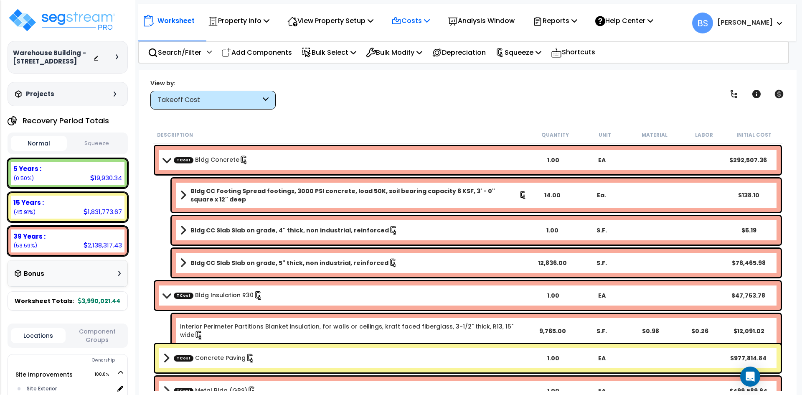
click at [420, 22] on p "Costs" at bounding box center [410, 20] width 38 height 11
click at [572, 22] on p "Reports" at bounding box center [555, 20] width 45 height 11
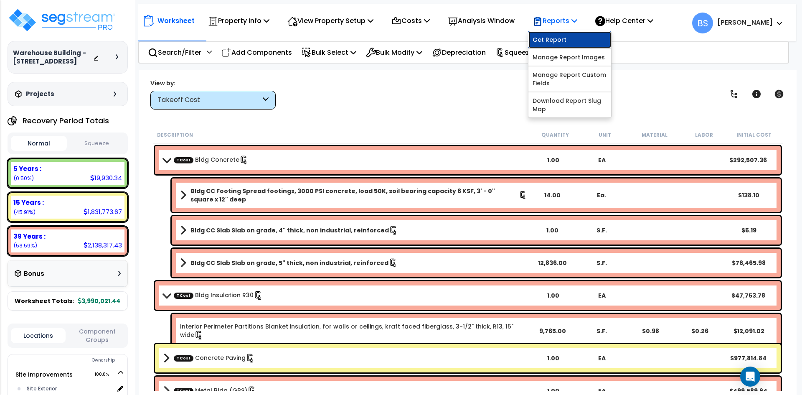
click at [566, 40] on link "Get Report" at bounding box center [569, 39] width 83 height 17
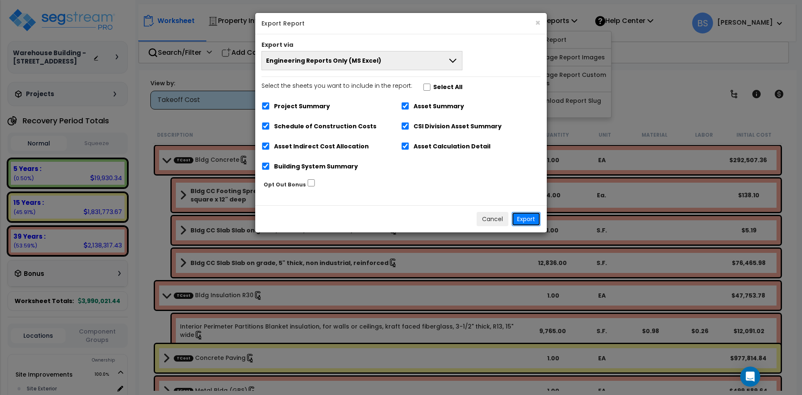
click at [516, 221] on button "Export" at bounding box center [526, 219] width 29 height 14
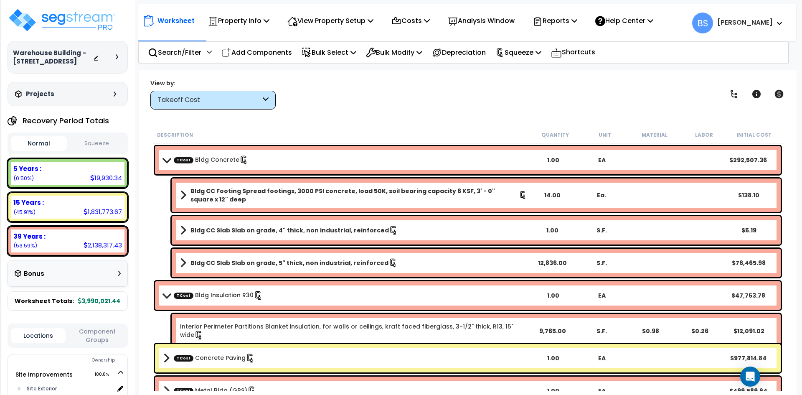
click at [445, 94] on div "View by: Takeoff Cost Takeoff Cost" at bounding box center [467, 94] width 641 height 31
